Goal: Book appointment/travel/reservation

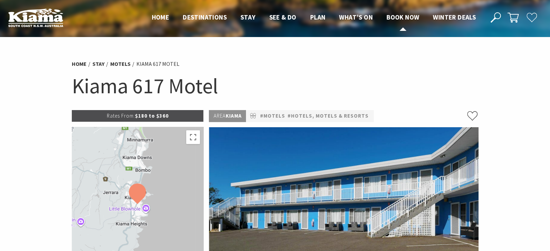
click at [409, 15] on span "Book now" at bounding box center [402, 17] width 33 height 8
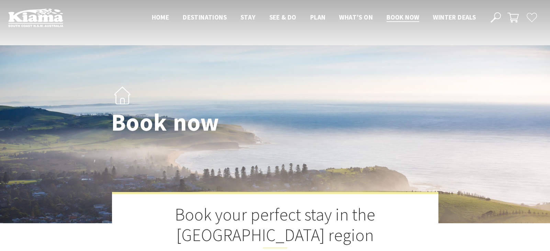
select select "3"
select select "2"
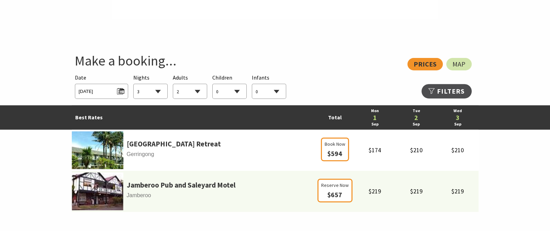
scroll to position [350, 0]
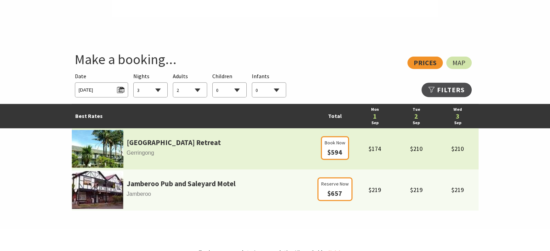
click at [101, 147] on img at bounding box center [98, 149] width 52 height 38
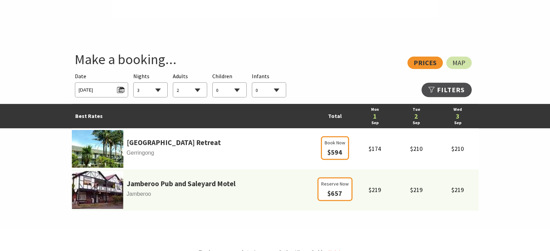
select select "3"
click at [121, 89] on span "Mon 01/09/2025" at bounding box center [102, 88] width 46 height 9
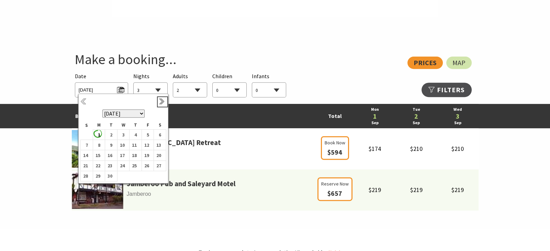
click at [162, 103] on link "Next" at bounding box center [163, 102] width 8 height 8
click at [147, 134] on b "3" at bounding box center [146, 135] width 9 height 9
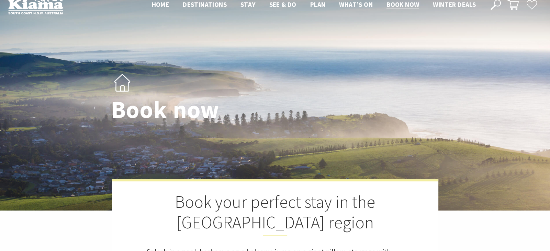
scroll to position [8, 0]
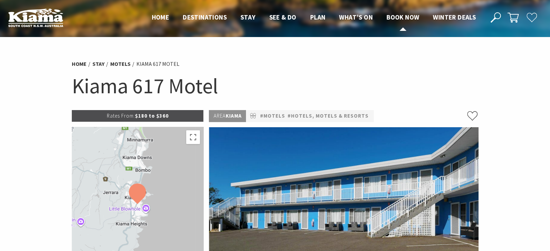
click at [394, 14] on span "Book now" at bounding box center [402, 17] width 33 height 8
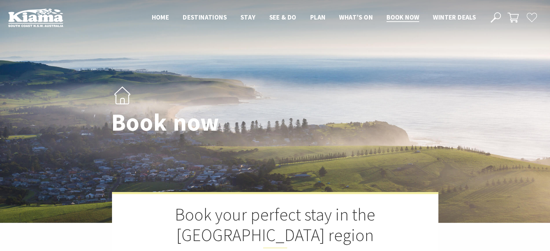
select select "3"
select select "2"
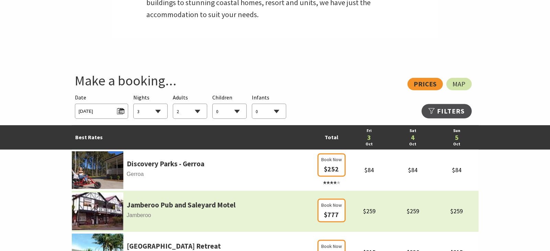
scroll to position [302, 0]
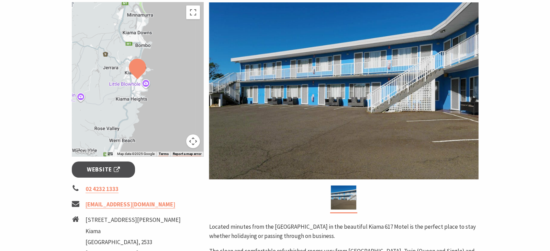
scroll to position [134, 0]
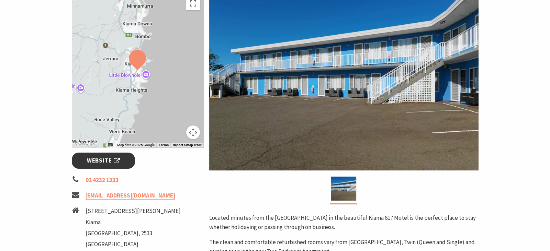
click at [113, 160] on span "Website" at bounding box center [103, 160] width 33 height 9
